Goal: Task Accomplishment & Management: Use online tool/utility

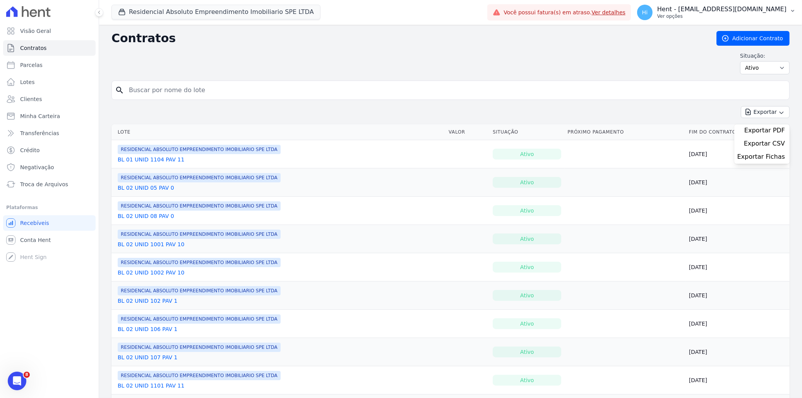
click at [741, 14] on p "Ver opções" at bounding box center [721, 16] width 129 height 6
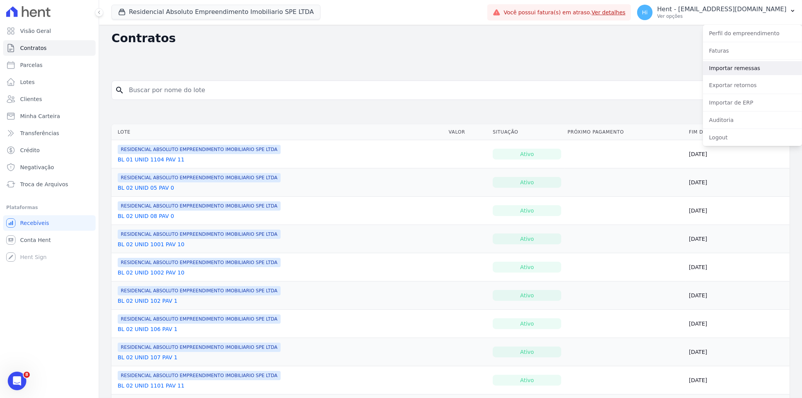
click at [745, 67] on link "Importar remessas" at bounding box center [752, 68] width 99 height 14
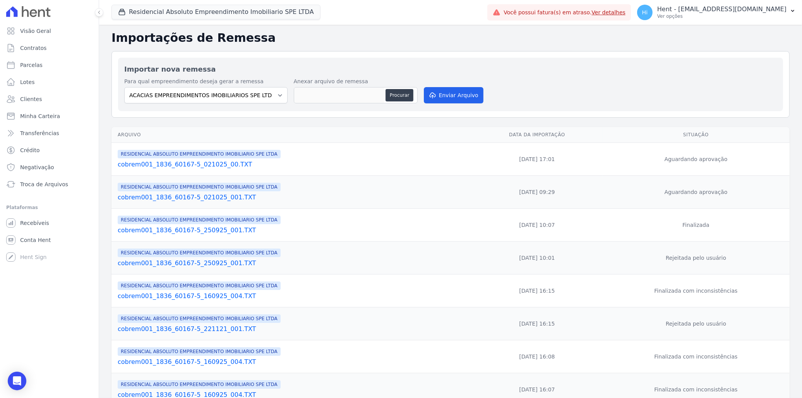
click at [219, 195] on link "cobrem001_1836_60167-5_021025_001.TXT" at bounding box center [293, 197] width 351 height 9
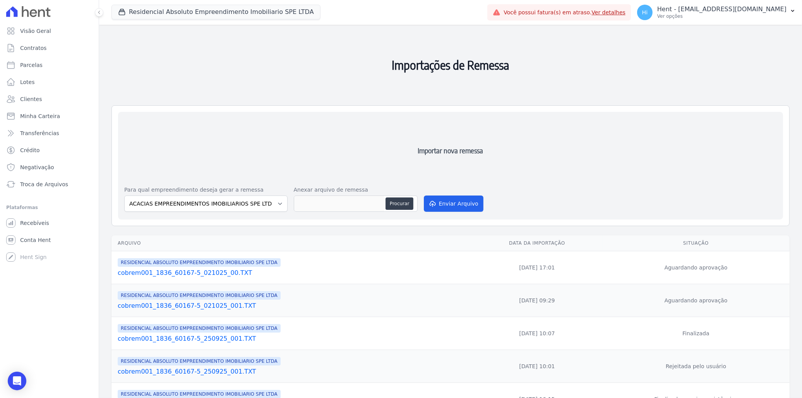
click at [227, 274] on link "cobrem001_1836_60167-5_021025_00.TXT" at bounding box center [293, 272] width 351 height 9
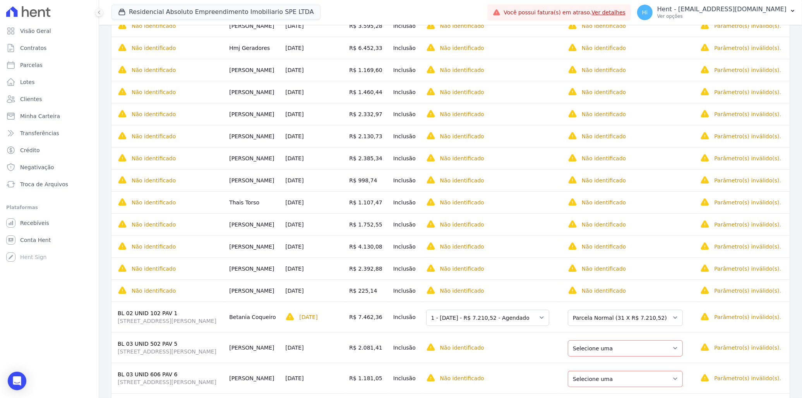
scroll to position [600, 0]
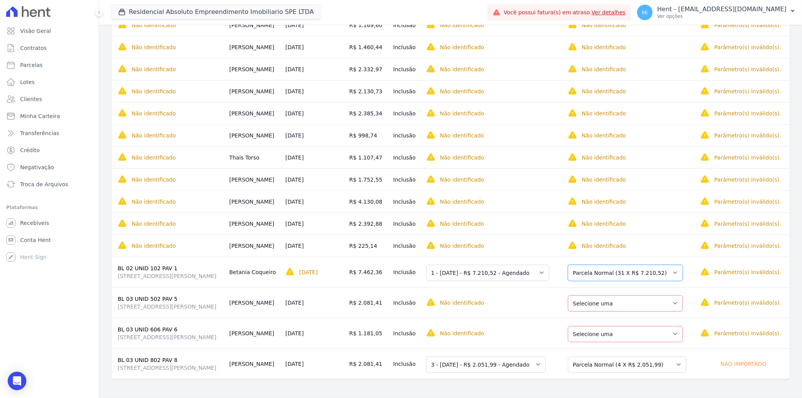
click at [637, 274] on select "Selecione uma Nova Parcela Avulsa Parcela Avulsa Existente Parcela Normal (31 X…" at bounding box center [625, 273] width 115 height 16
click at [549, 275] on select "Selecione uma 1 - [DATE] - R$ 7.210,52 - Agendado 2 - [DATE] - R$ 7.210,52 - Ag…" at bounding box center [487, 273] width 123 height 16
click at [558, 289] on td "Não identificado Selecione primeiro a regra de cobrança." at bounding box center [491, 302] width 137 height 31
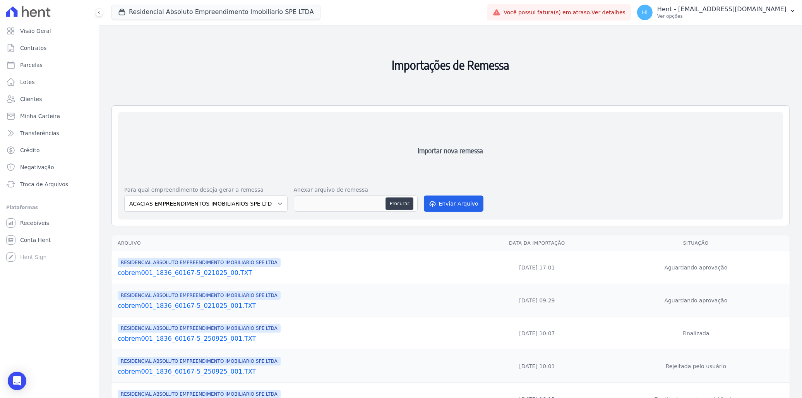
click at [221, 306] on link "cobrem001_1836_60167-5_021025_001.TXT" at bounding box center [293, 305] width 351 height 9
